Goal: Check status: Check status

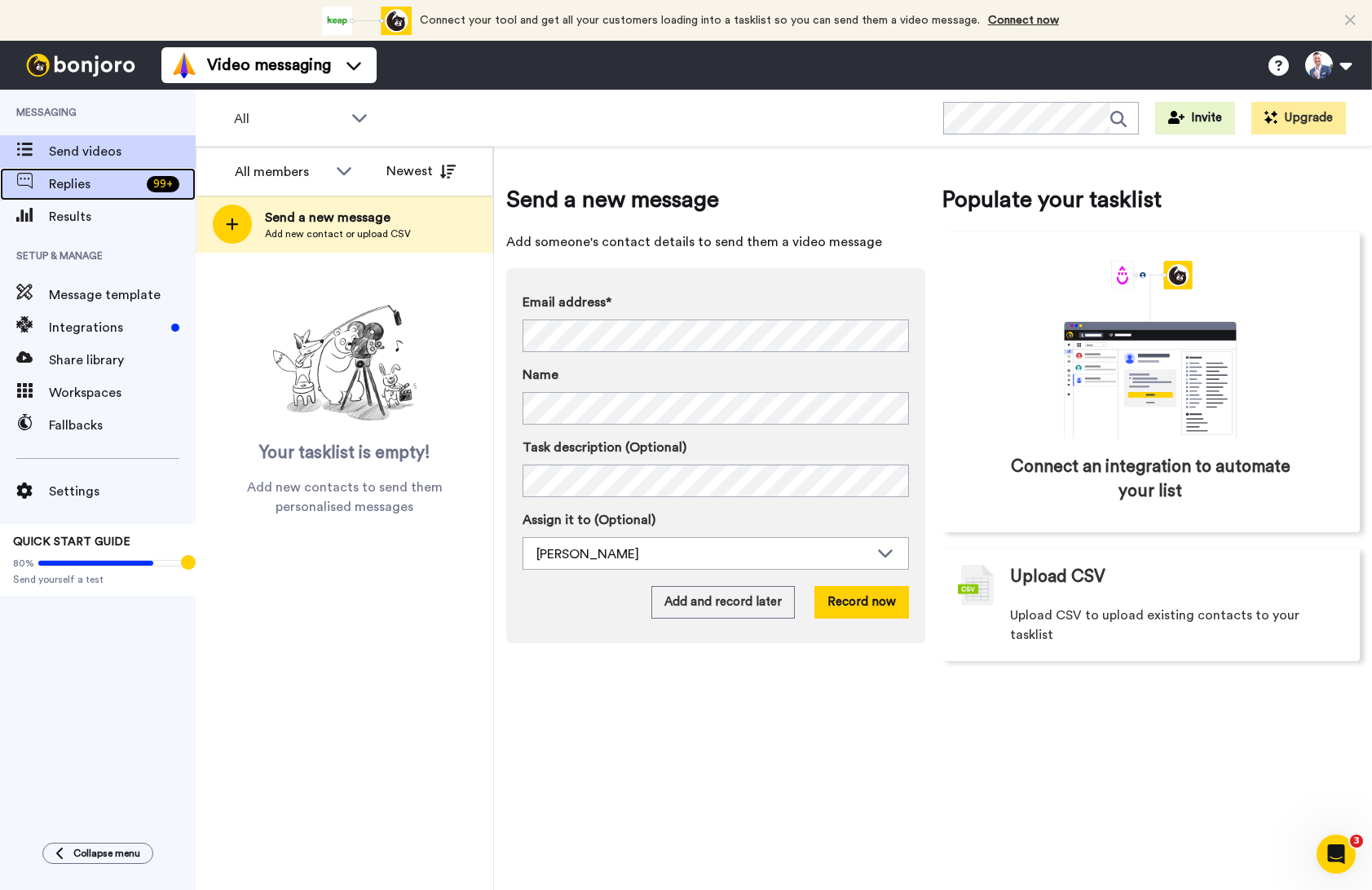
click at [93, 182] on span "Replies" at bounding box center [95, 184] width 91 height 19
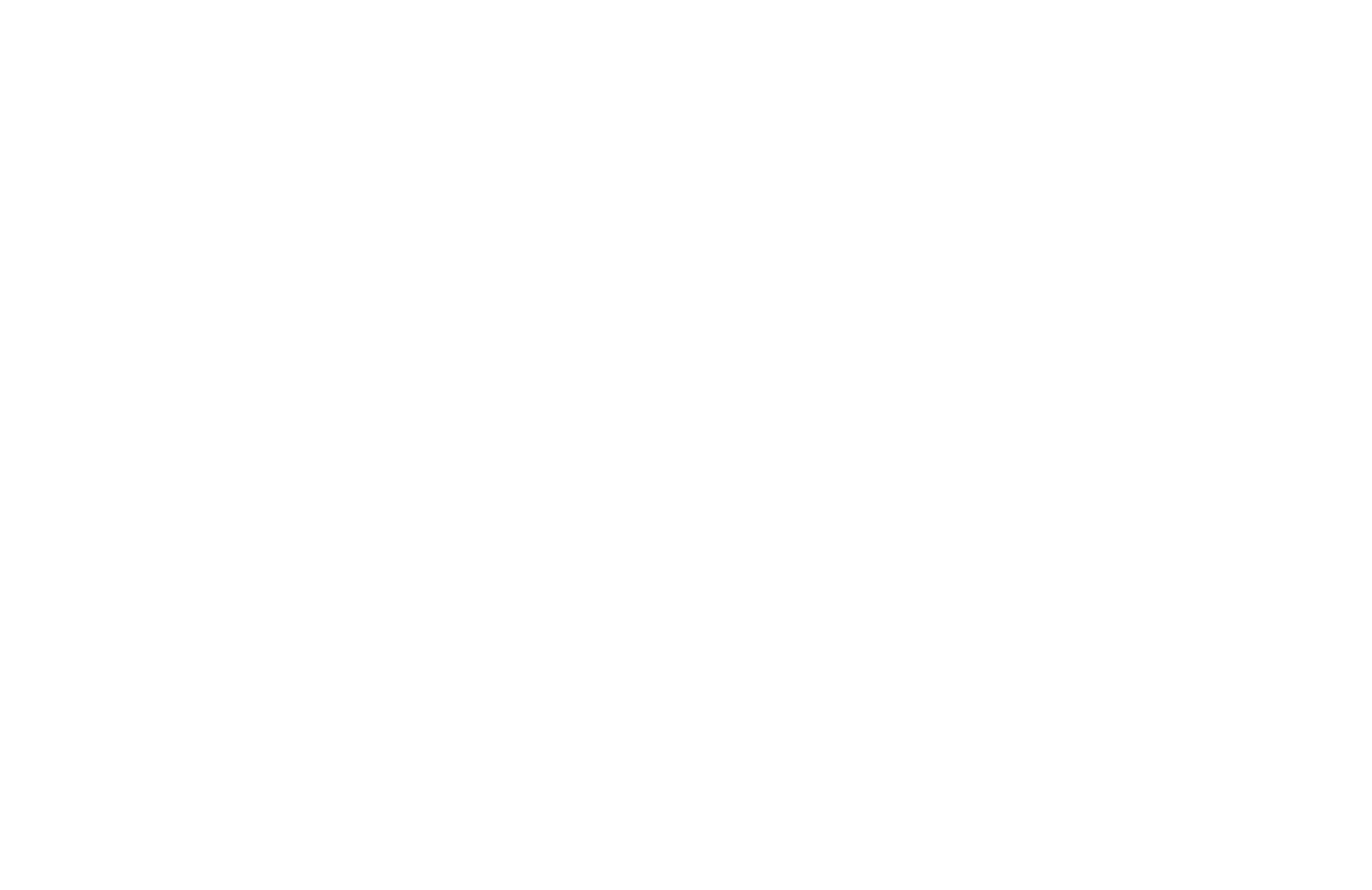
click at [348, 284] on div "Watched" at bounding box center [342, 292] width 76 height 18
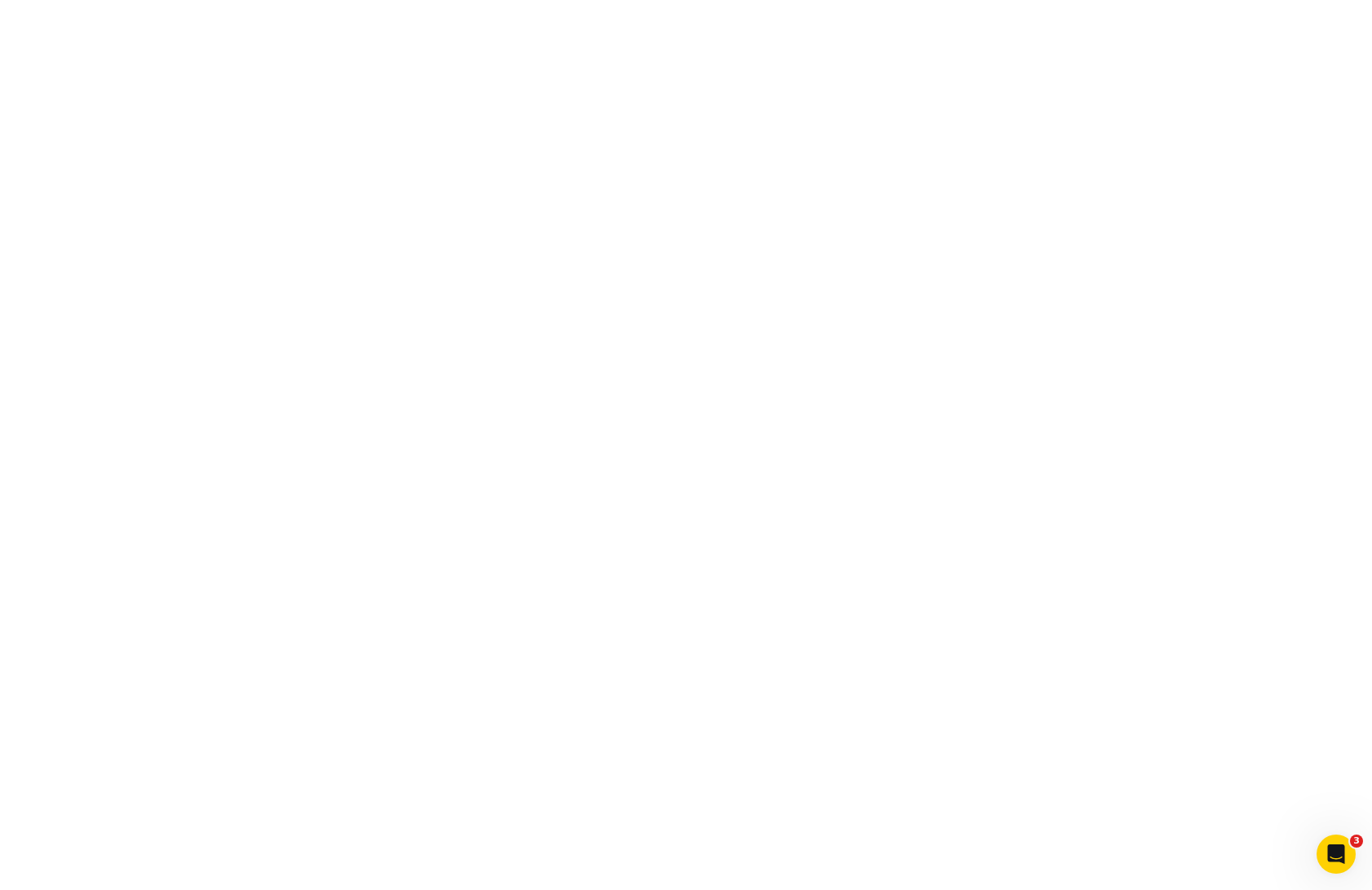
click at [249, 238] on span "[PERSON_NAME]" at bounding box center [266, 242] width 105 height 12
drag, startPoint x: 643, startPoint y: 303, endPoint x: 518, endPoint y: 303, distance: 125.0
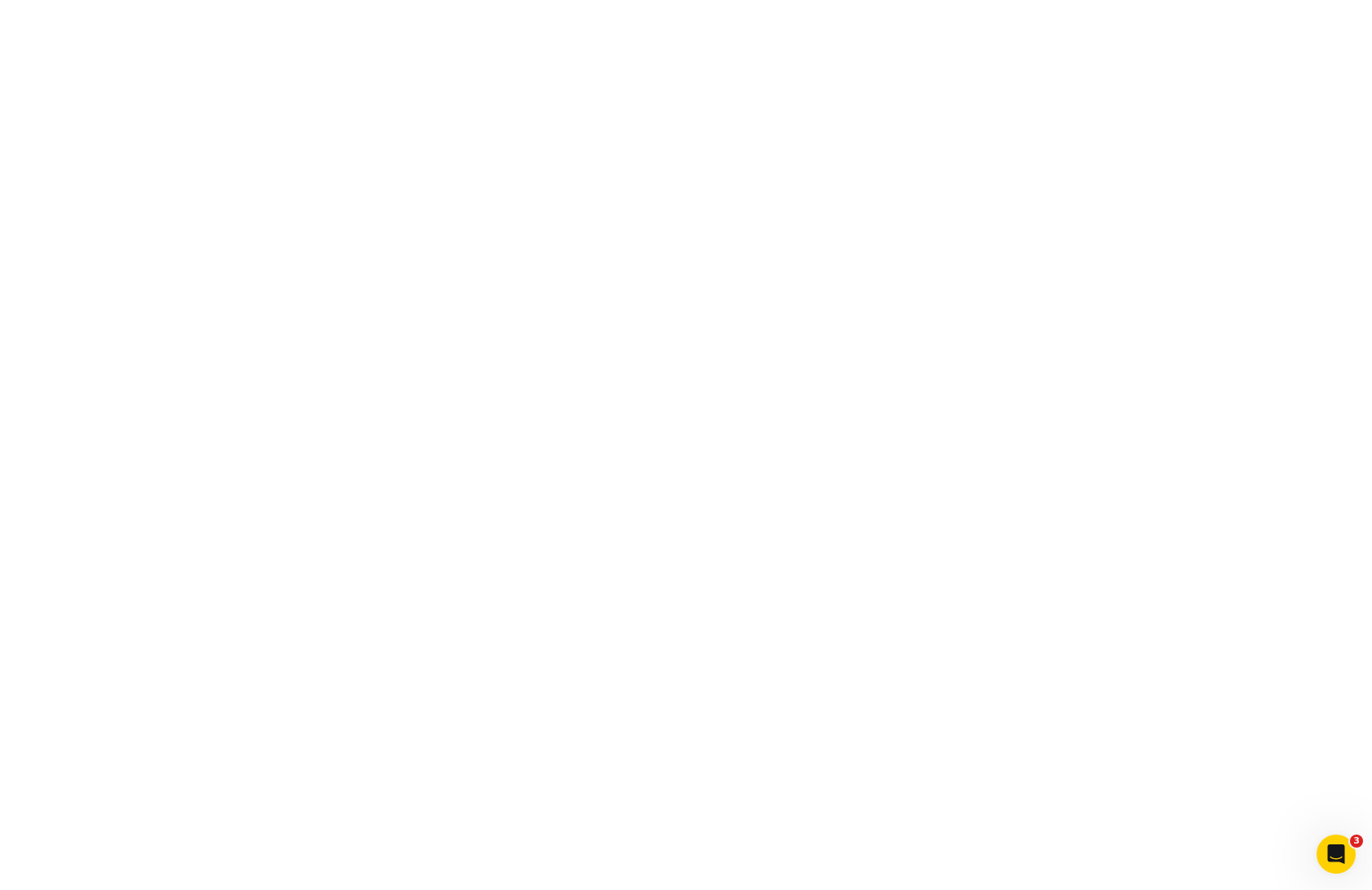
copy p "[PERSON_NAME][EMAIL_ADDRESS][DOMAIN_NAME]"
type textarea "x"
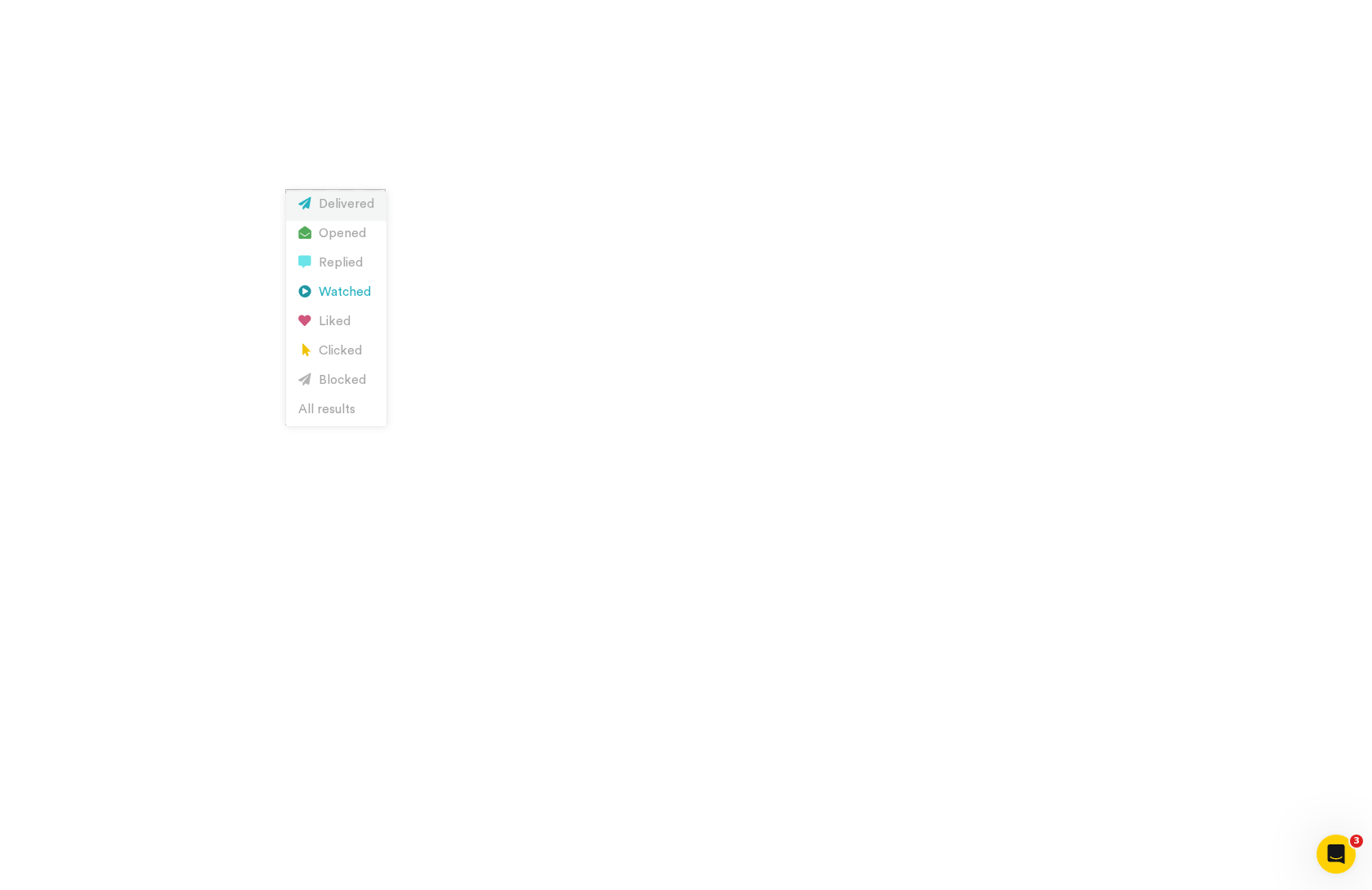
click at [336, 201] on div "Delivered" at bounding box center [337, 204] width 76 height 18
click at [348, 381] on div "Blocked" at bounding box center [337, 380] width 76 height 18
click at [347, 287] on div "Watched" at bounding box center [337, 292] width 76 height 18
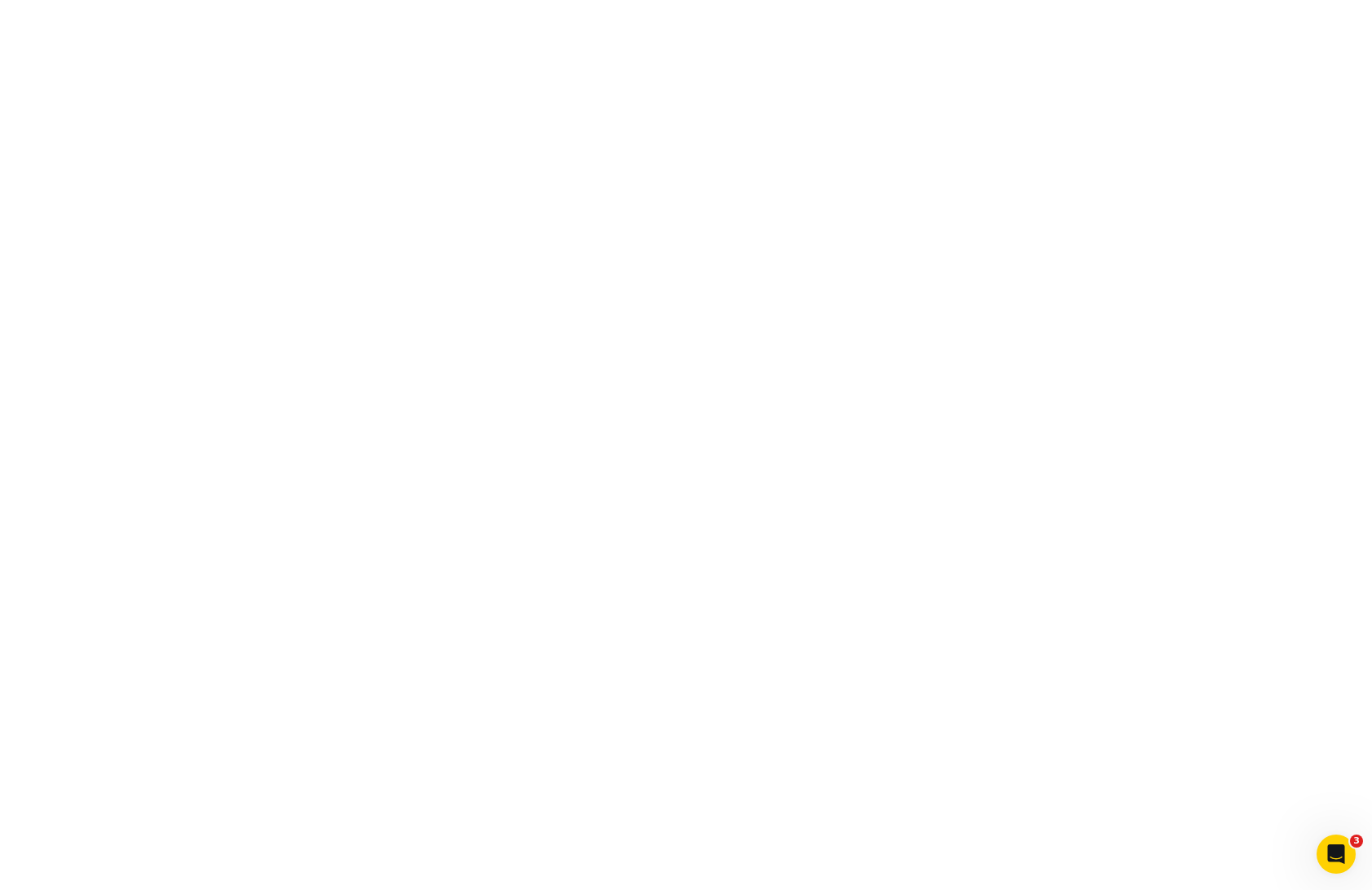
type textarea "x"
